Goal: Communication & Community: Answer question/provide support

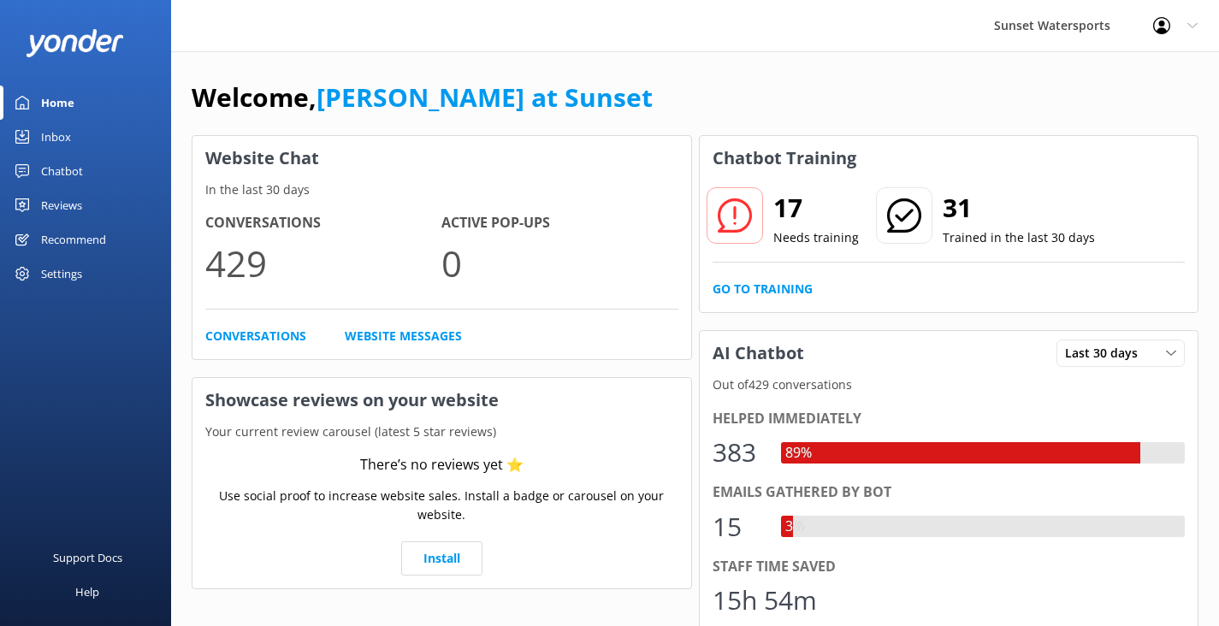
click at [71, 143] on link "Inbox" at bounding box center [85, 137] width 171 height 34
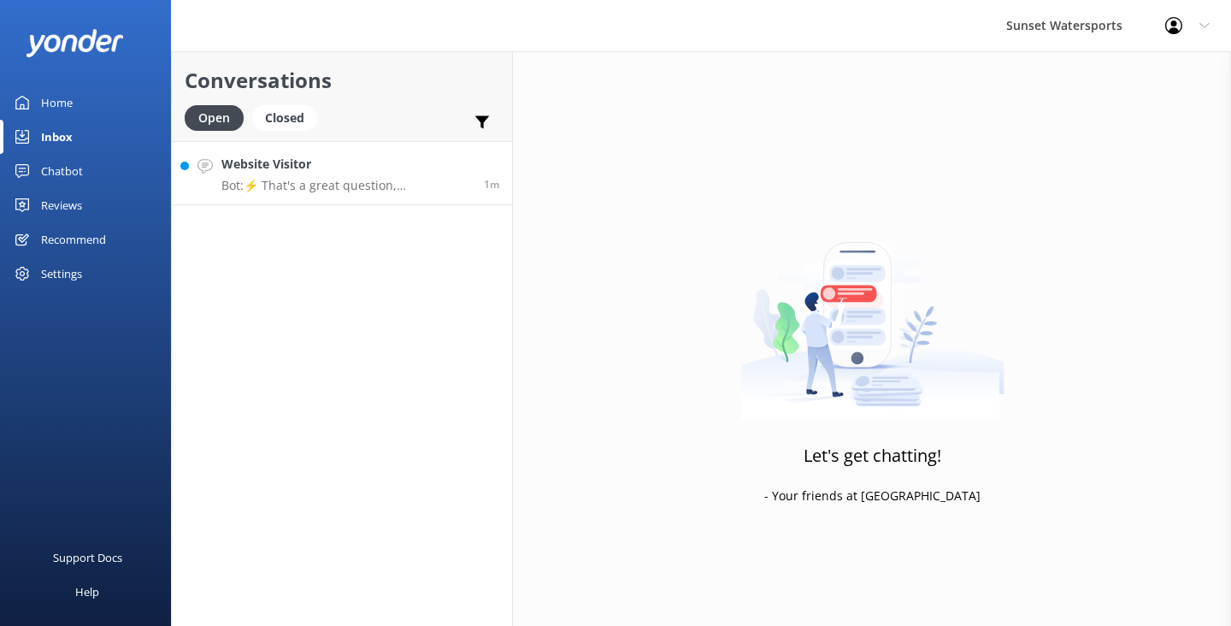
click at [369, 172] on h4 "Website Visitor" at bounding box center [346, 164] width 250 height 19
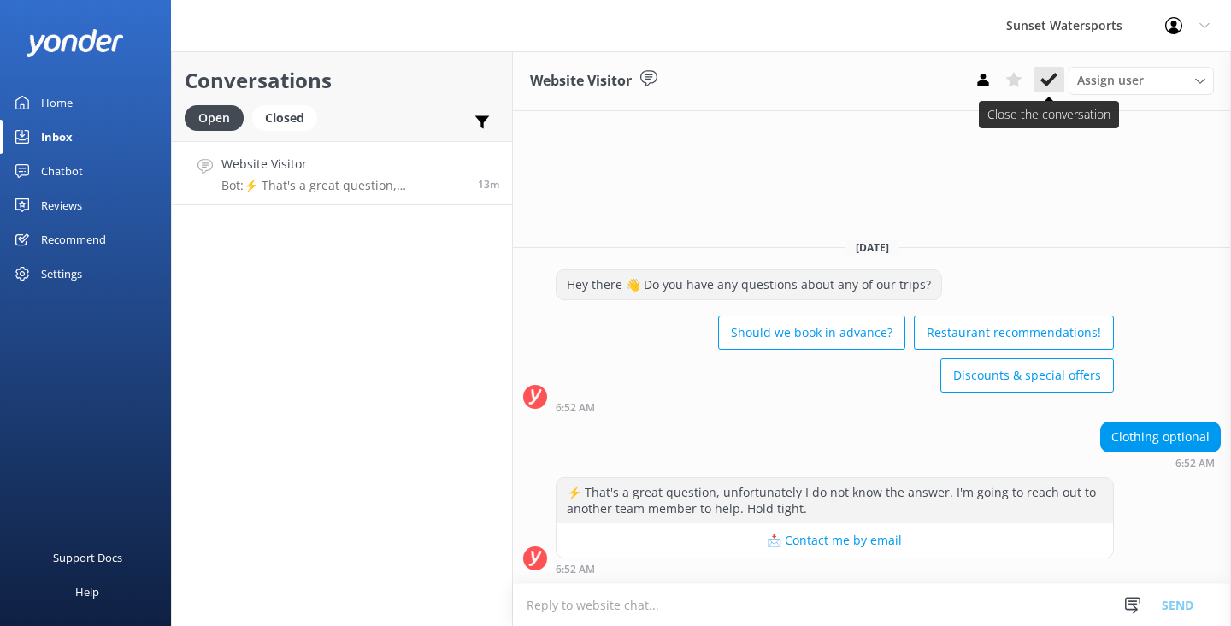
click at [1046, 80] on icon at bounding box center [1049, 79] width 17 height 17
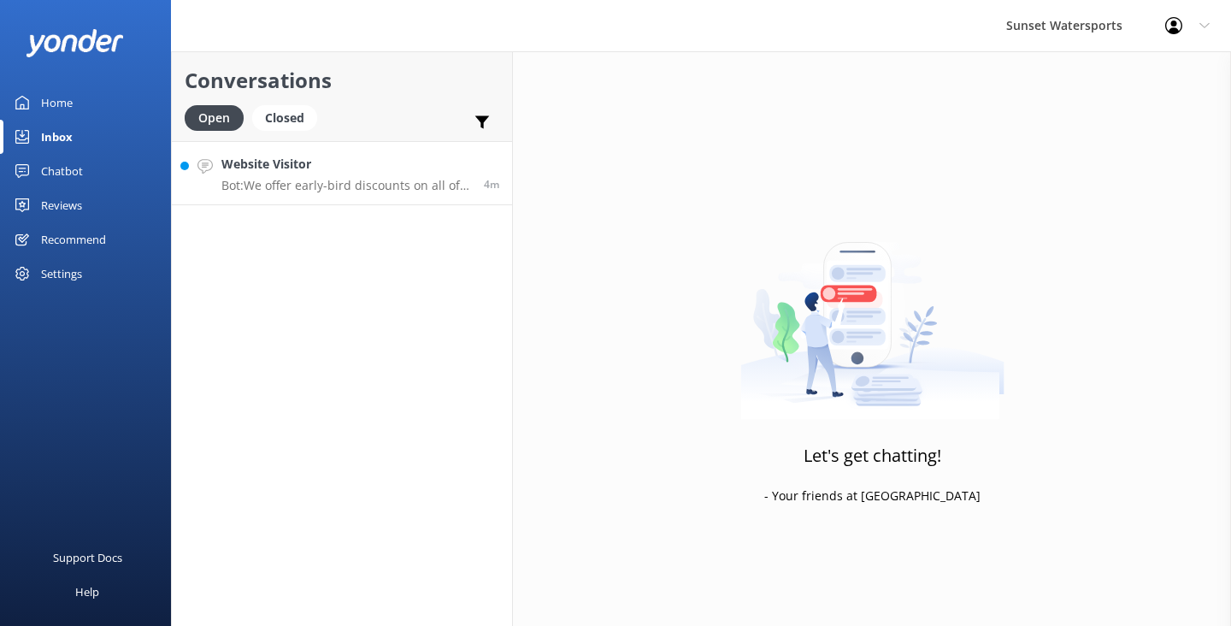
click at [416, 157] on h4 "Website Visitor" at bounding box center [346, 164] width 250 height 19
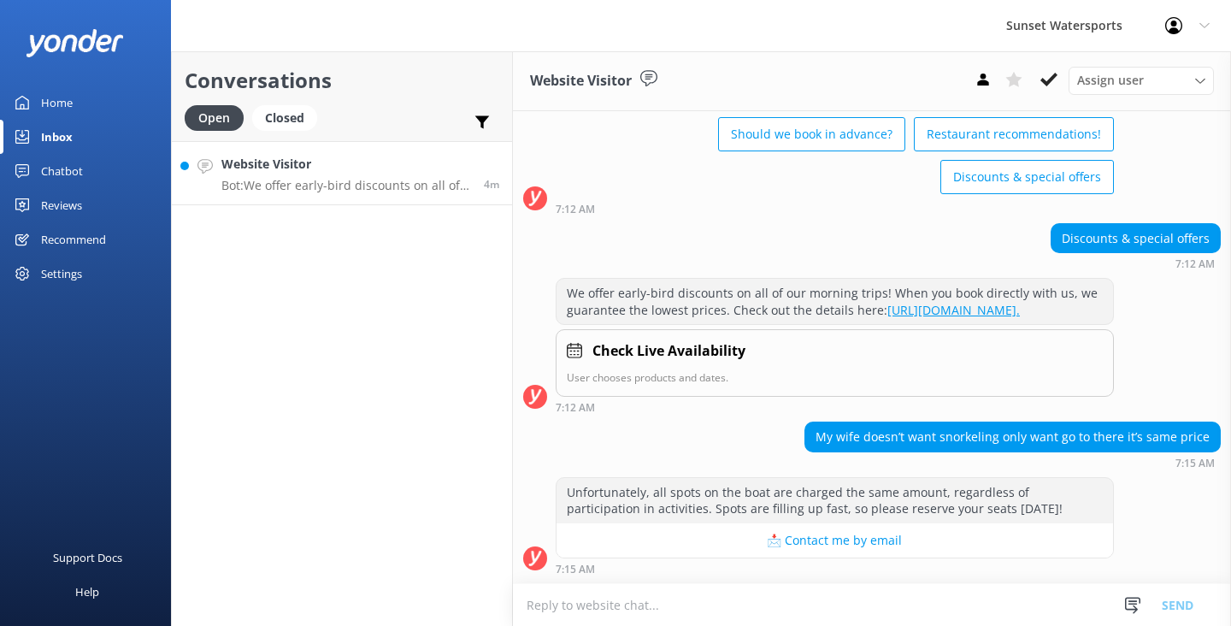
scroll to position [118, 0]
click at [1049, 76] on icon at bounding box center [1049, 79] width 17 height 17
